Goal: Task Accomplishment & Management: Use online tool/utility

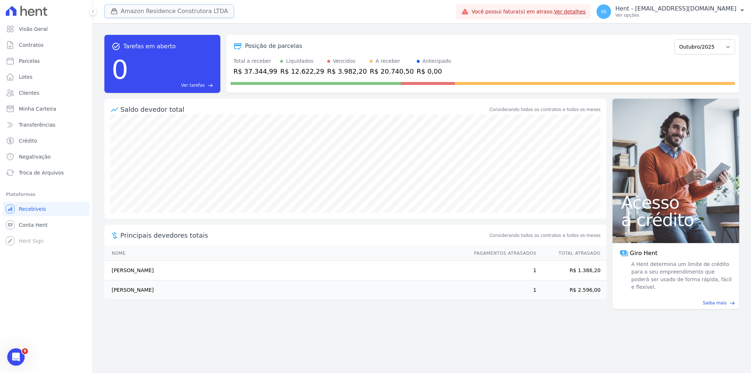
drag, startPoint x: 0, startPoint y: 0, endPoint x: 169, endPoint y: 9, distance: 169.2
click at [169, 6] on button "Amazon Residence Construtora LTDA" at bounding box center [169, 11] width 130 height 14
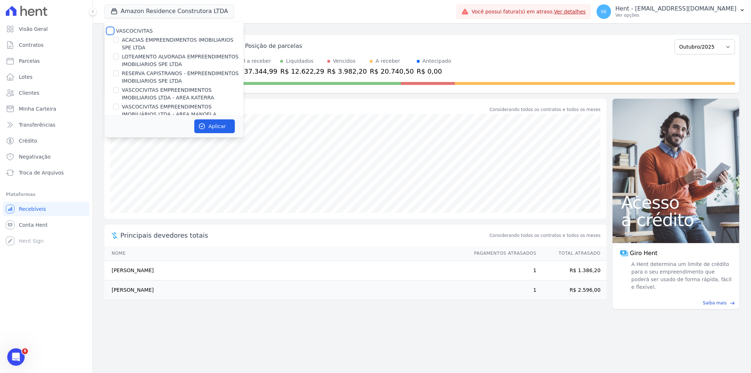
click at [111, 30] on input "VASCOCIVITAS" at bounding box center [110, 31] width 6 height 6
checkbox input "true"
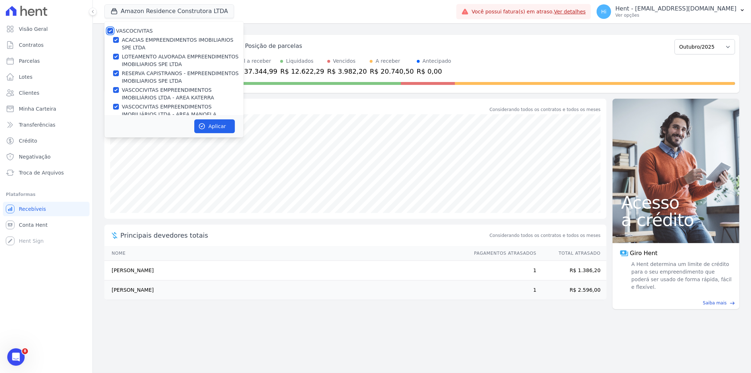
checkbox input "true"
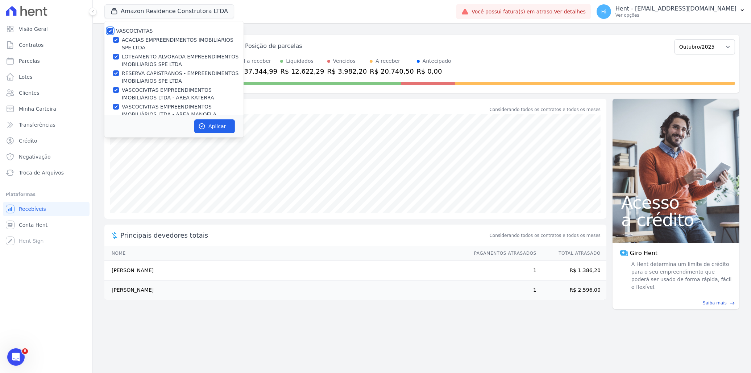
checkbox input "true"
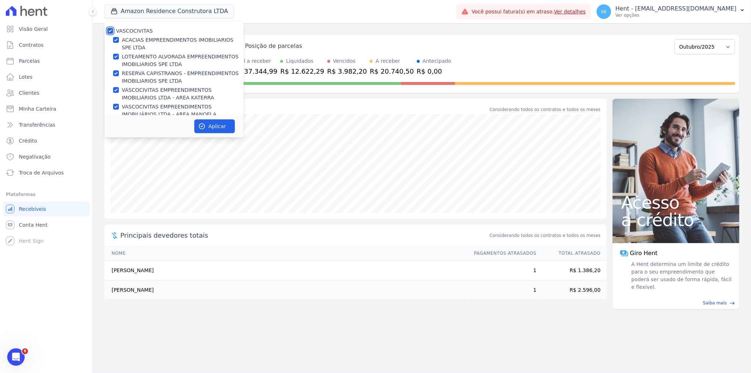
checkbox input "true"
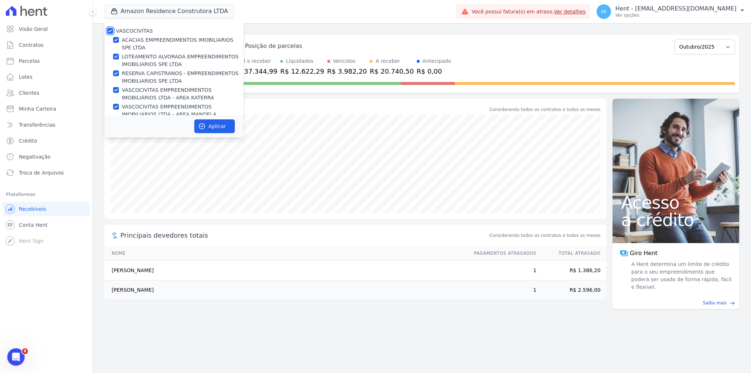
checkbox input "true"
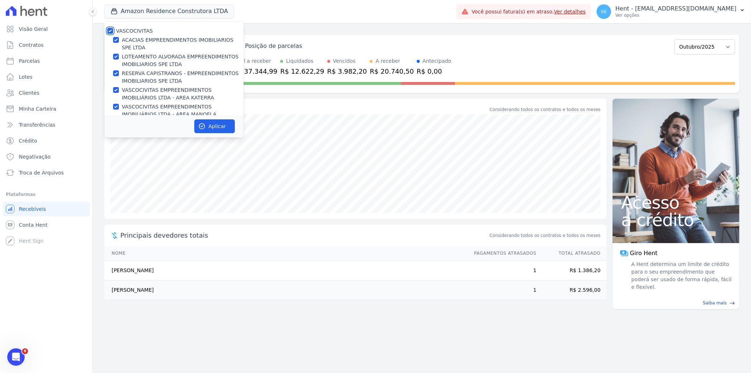
checkbox input "true"
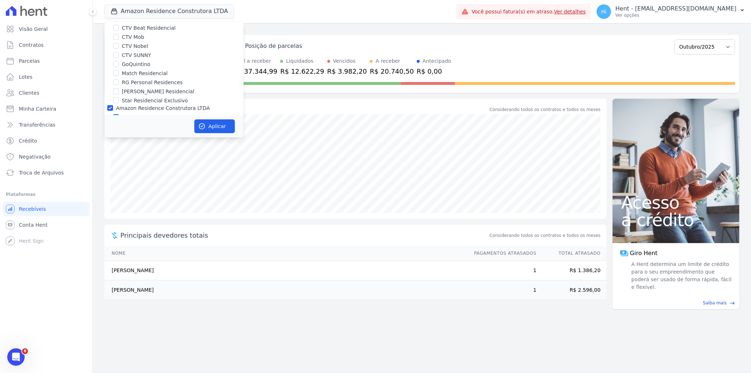
scroll to position [1379, 0]
click at [121, 194] on div "Amazon Residence Construtora LTDA" at bounding box center [173, 198] width 139 height 8
click at [127, 194] on label "Amazon Residence Construtora LTDA" at bounding box center [169, 198] width 94 height 8
click at [119, 194] on input "Amazon Residence Construtora LTDA" at bounding box center [116, 197] width 6 height 6
checkbox input "false"
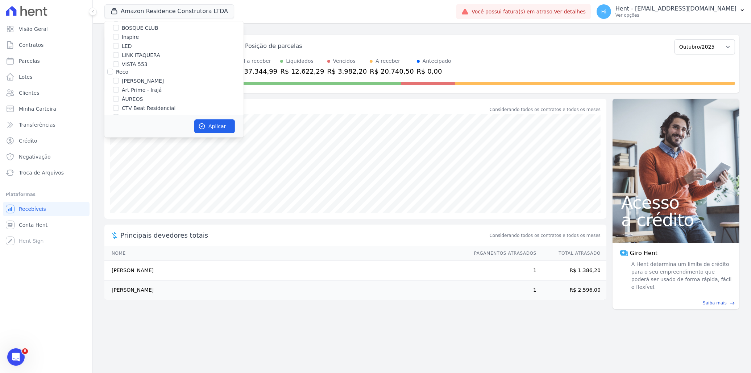
checkbox input "false"
click at [206, 124] on button "Aplicar" at bounding box center [214, 126] width 41 height 14
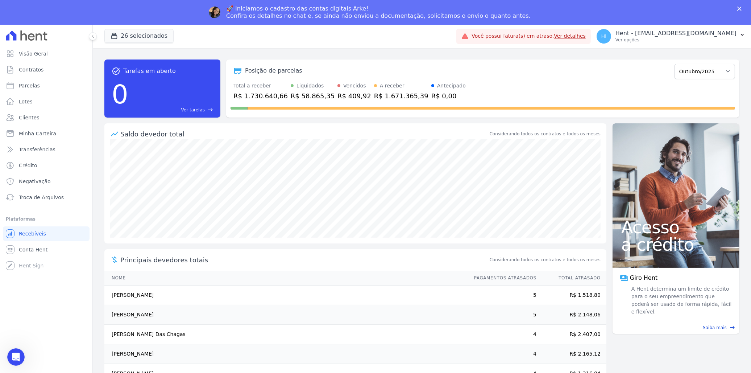
scroll to position [0, 0]
click at [45, 87] on link "Parcelas" at bounding box center [46, 85] width 87 height 15
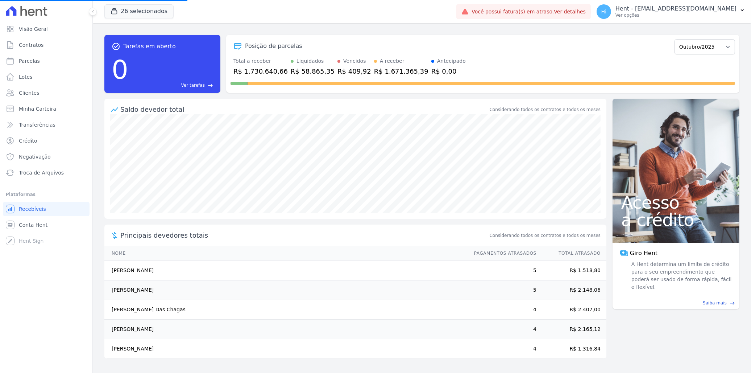
select select
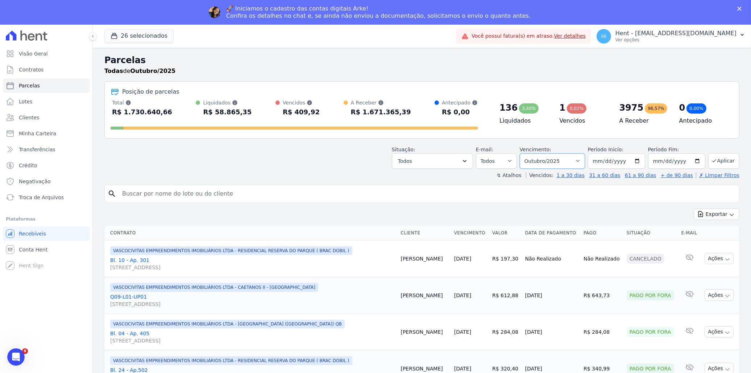
click at [582, 163] on select "Filtrar por período ──────── Todos os meses Fevereiro/2020 Março/2020 Abril/202…" at bounding box center [552, 160] width 65 height 15
click at [637, 163] on input "[DATE]" at bounding box center [616, 160] width 57 height 15
click at [620, 163] on input "[DATE]" at bounding box center [616, 160] width 57 height 15
type input "[DATE]"
click at [691, 160] on input "2025-10-31" at bounding box center [676, 160] width 57 height 15
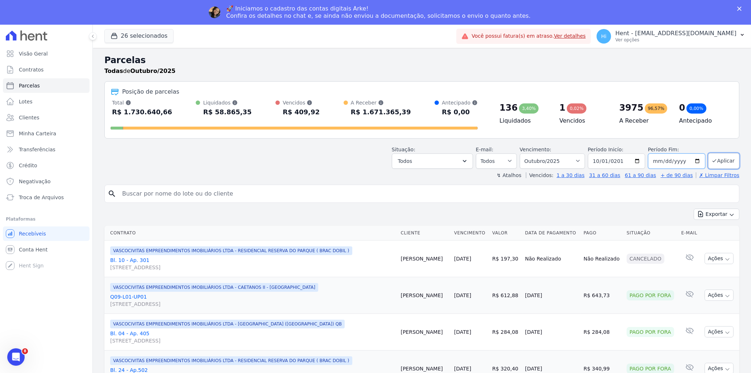
type input "[DATE]"
click at [724, 161] on button "Aplicar" at bounding box center [723, 161] width 31 height 16
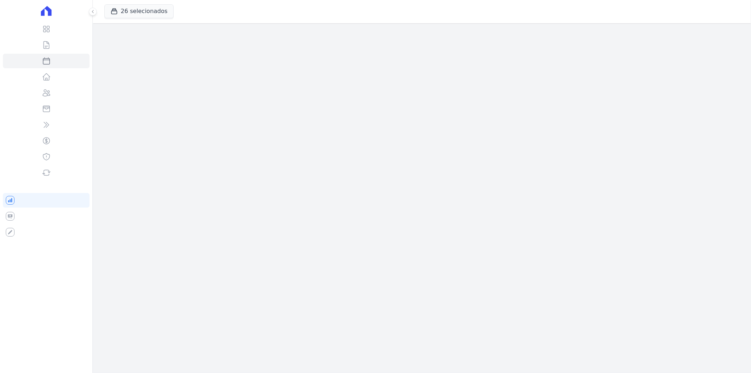
select select
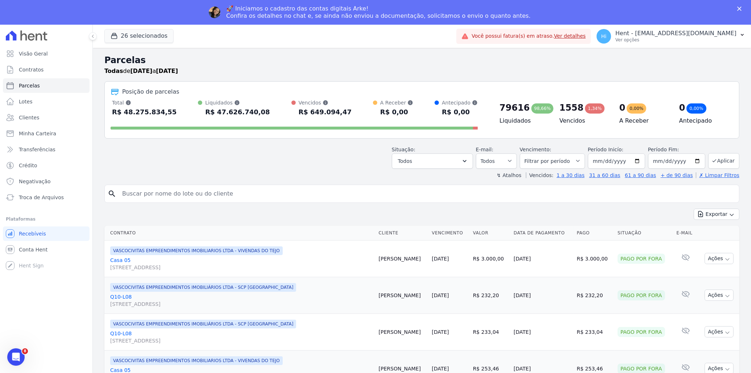
drag, startPoint x: 748, startPoint y: 317, endPoint x: 716, endPoint y: 22, distance: 296.1
click at [450, 162] on button "Todos" at bounding box center [432, 160] width 81 height 15
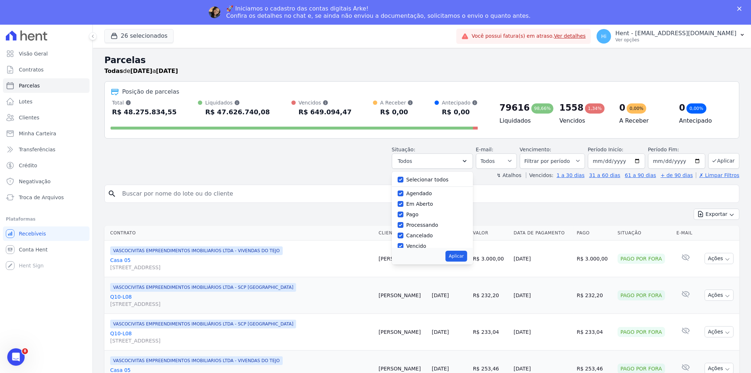
click at [425, 181] on label "Selecionar todos" at bounding box center [427, 180] width 42 height 6
click at [404, 181] on input "Selecionar todos" at bounding box center [401, 180] width 6 height 6
checkbox input "false"
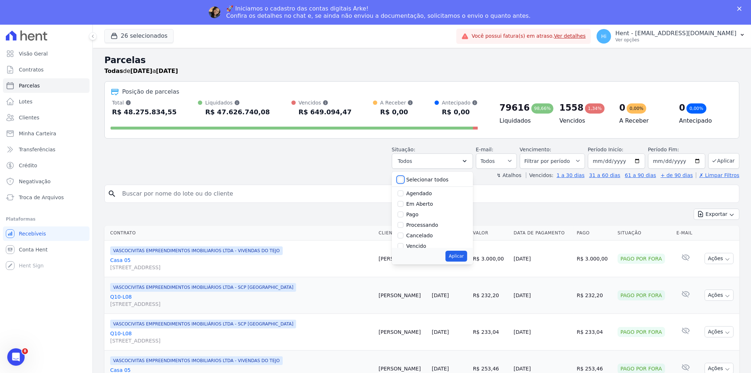
checkbox input "false"
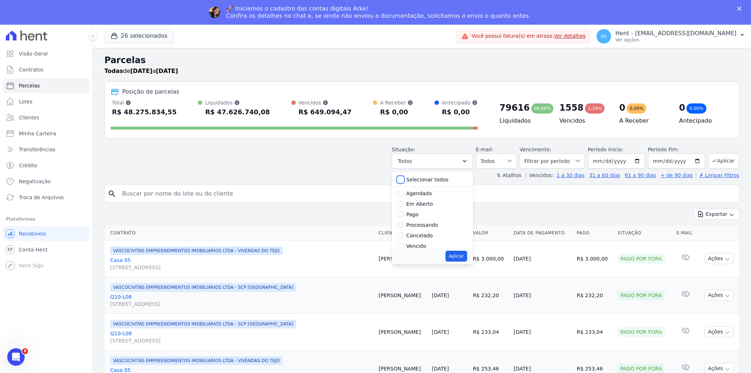
checkbox input "false"
click at [424, 230] on label "Pago por fora" at bounding box center [423, 229] width 34 height 6
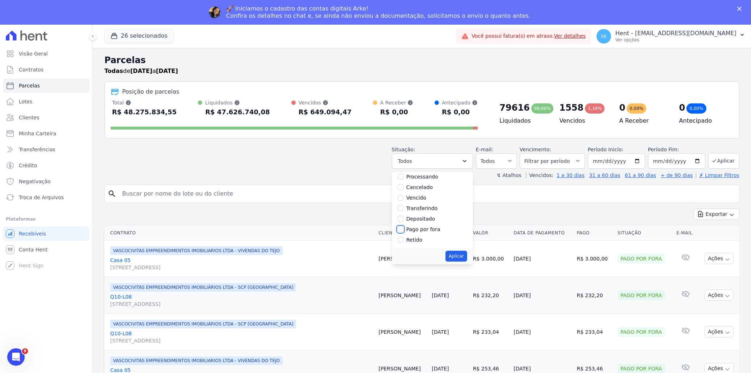
click at [404, 230] on input "Pago por fora" at bounding box center [401, 229] width 6 height 6
checkbox input "true"
click at [459, 254] on button "Aplicar" at bounding box center [456, 256] width 21 height 11
select select "paid_externally"
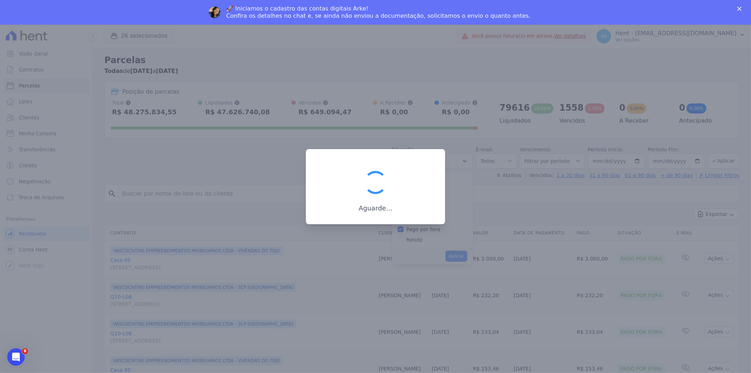
scroll to position [39, 0]
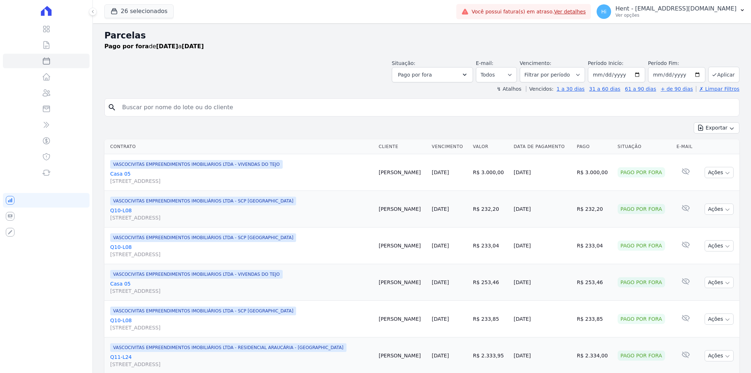
select select
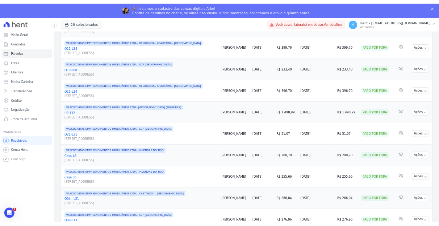
scroll to position [729, 0]
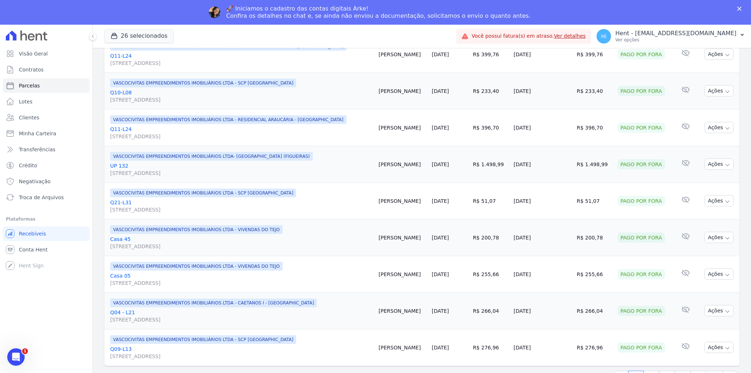
click at [739, 6] on div "🚀 Iniciamos o cadastro das contas digitais Arke! Confira os detalhes no chat e,…" at bounding box center [375, 12] width 751 height 19
click at [740, 7] on icon "Fechar" at bounding box center [739, 9] width 4 height 4
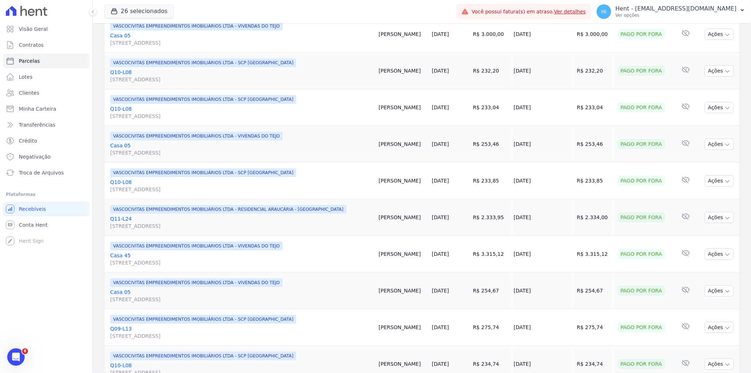
scroll to position [0, 0]
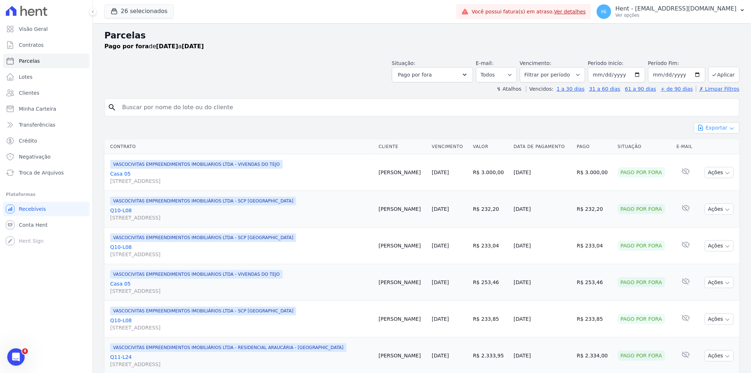
click at [719, 128] on button "Exportar" at bounding box center [717, 127] width 46 height 11
click at [709, 158] on span "Exportar CSV" at bounding box center [716, 157] width 38 height 7
